Goal: Task Accomplishment & Management: Manage account settings

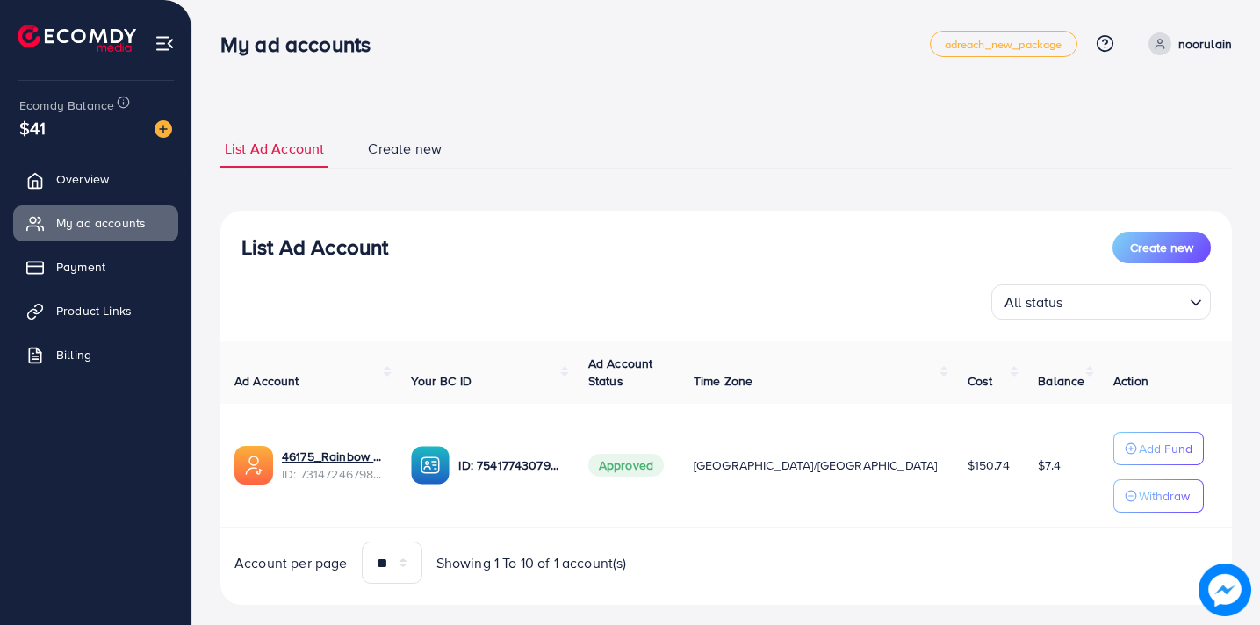
click at [552, 80] on div "**********" at bounding box center [726, 327] width 1068 height 654
